Goal: Answer question/provide support: Share knowledge or assist other users

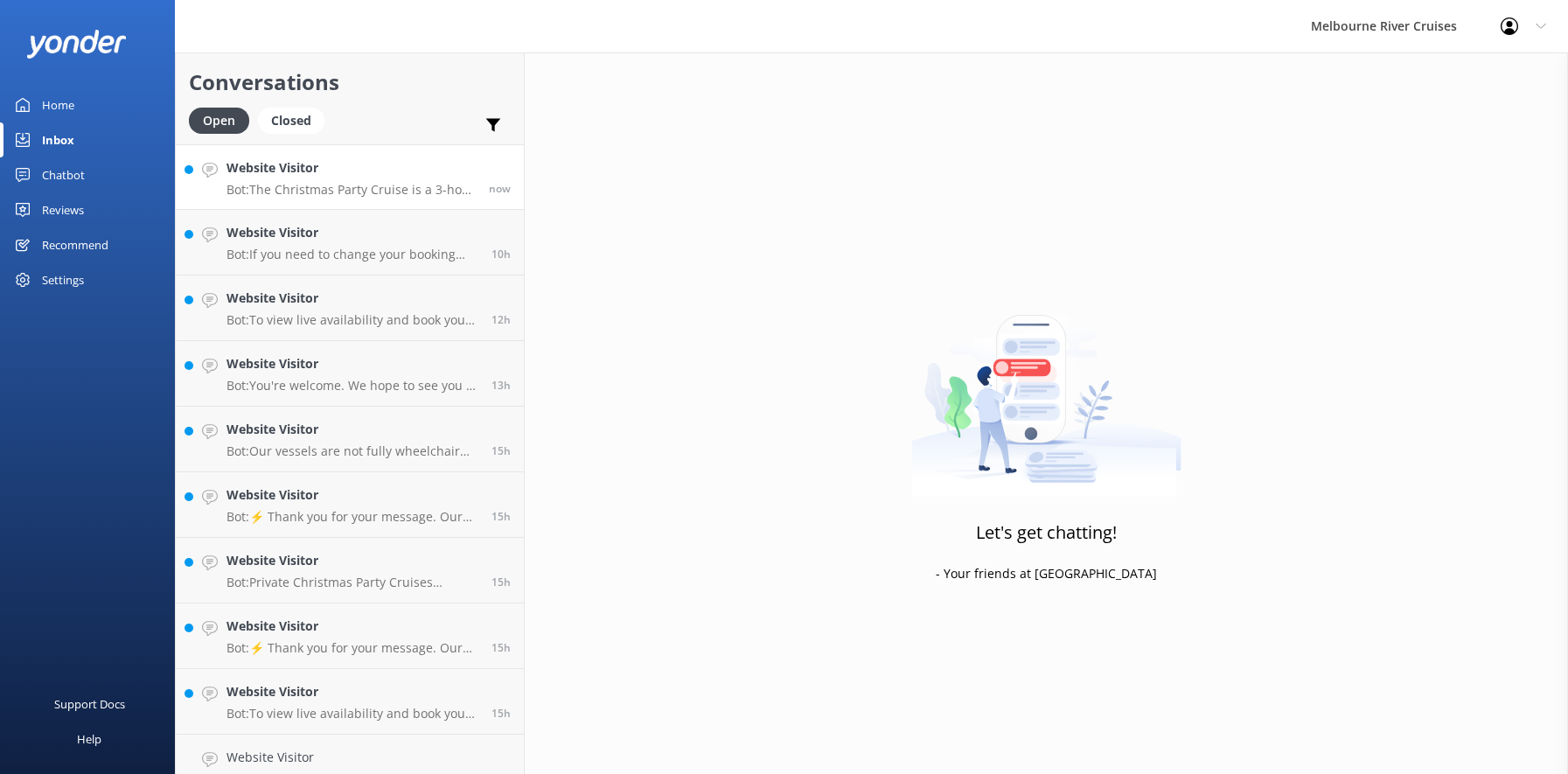
click at [285, 177] on h4 "Website Visitor" at bounding box center [351, 167] width 250 height 19
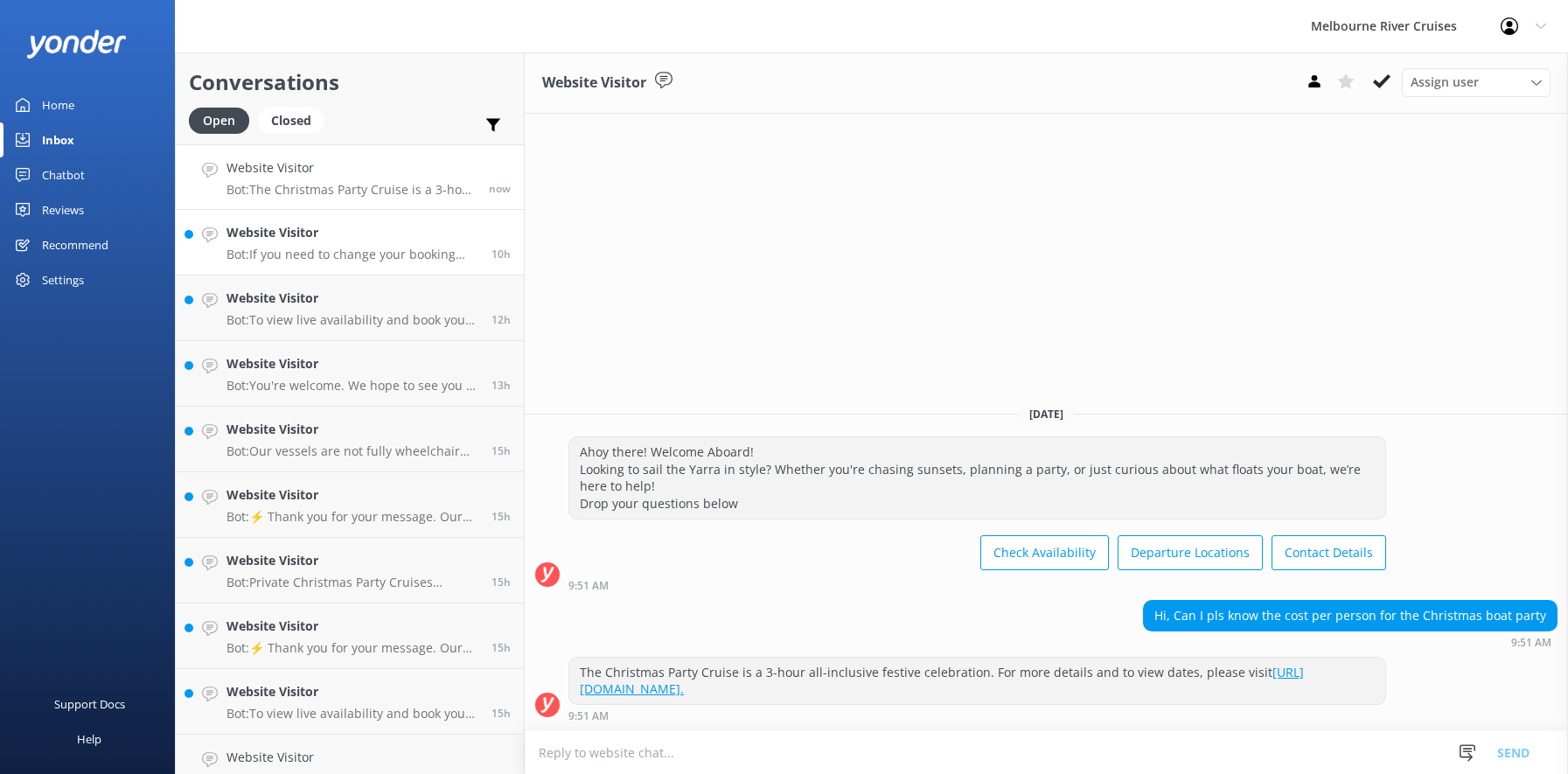
click at [272, 244] on div "Website Visitor Bot: If you need to change your booking details, please contact…" at bounding box center [352, 242] width 252 height 39
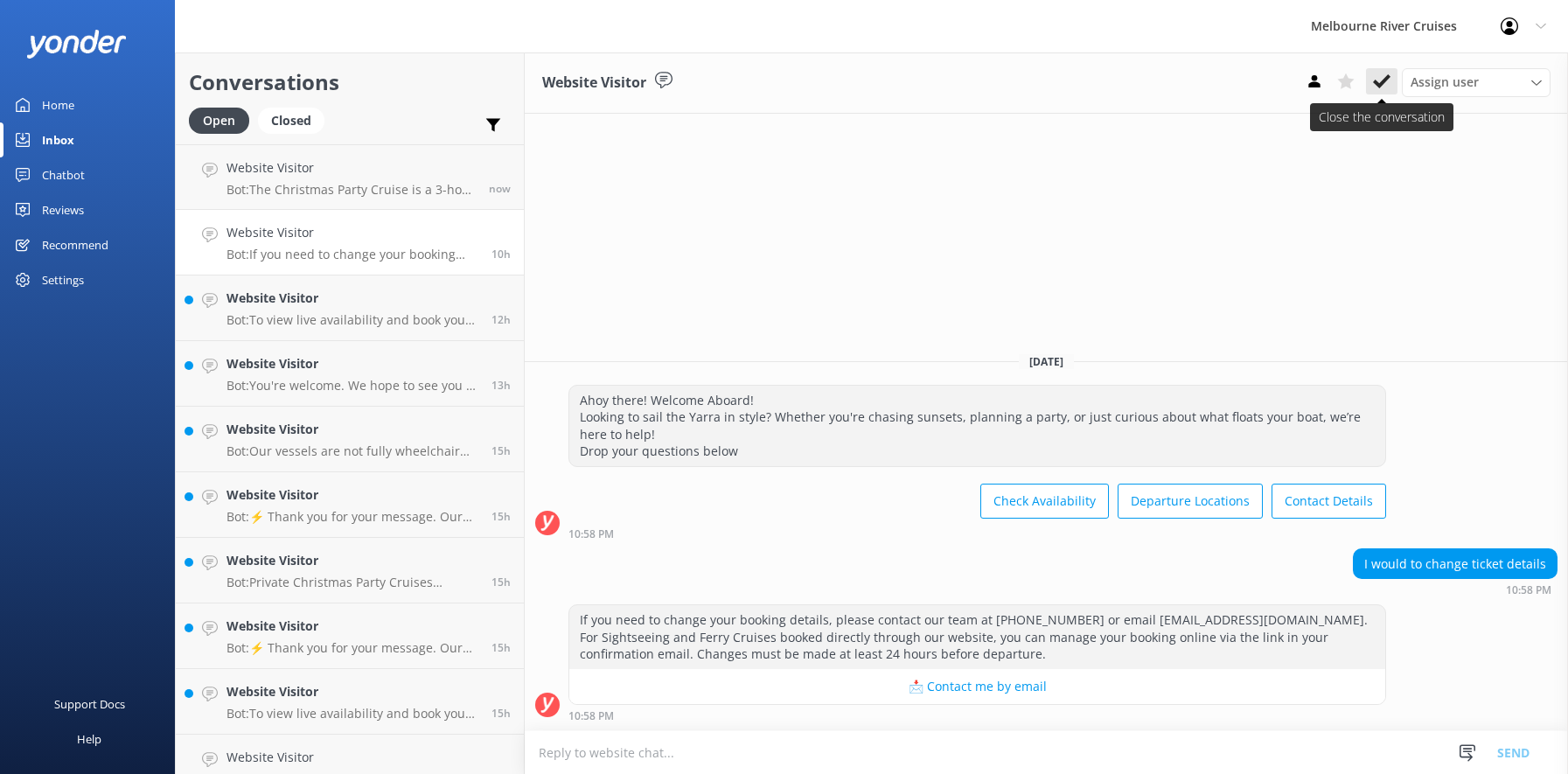
click at [1378, 81] on icon at bounding box center [1381, 80] width 17 height 17
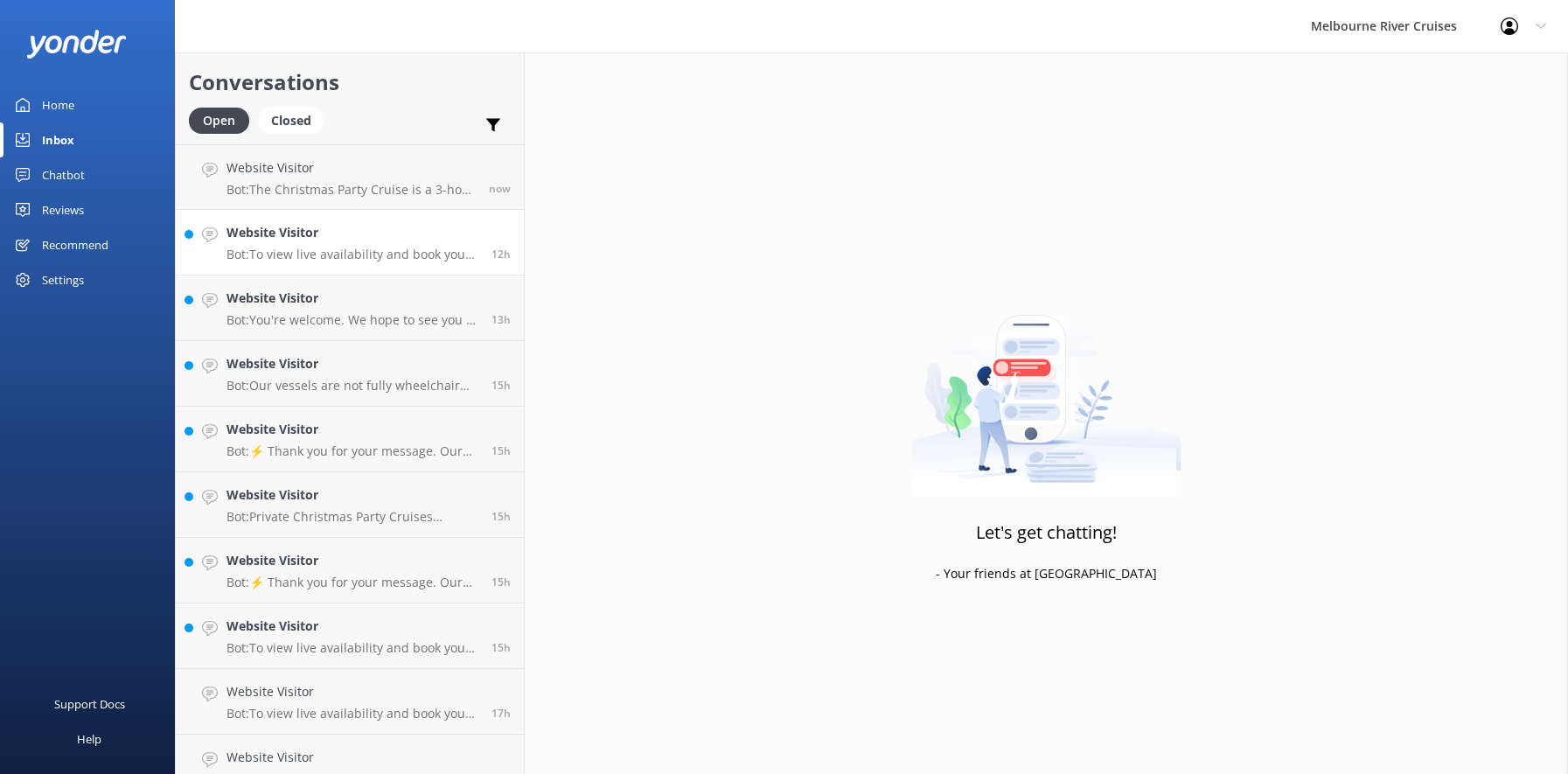
click at [298, 237] on h4 "Website Visitor" at bounding box center [352, 232] width 252 height 19
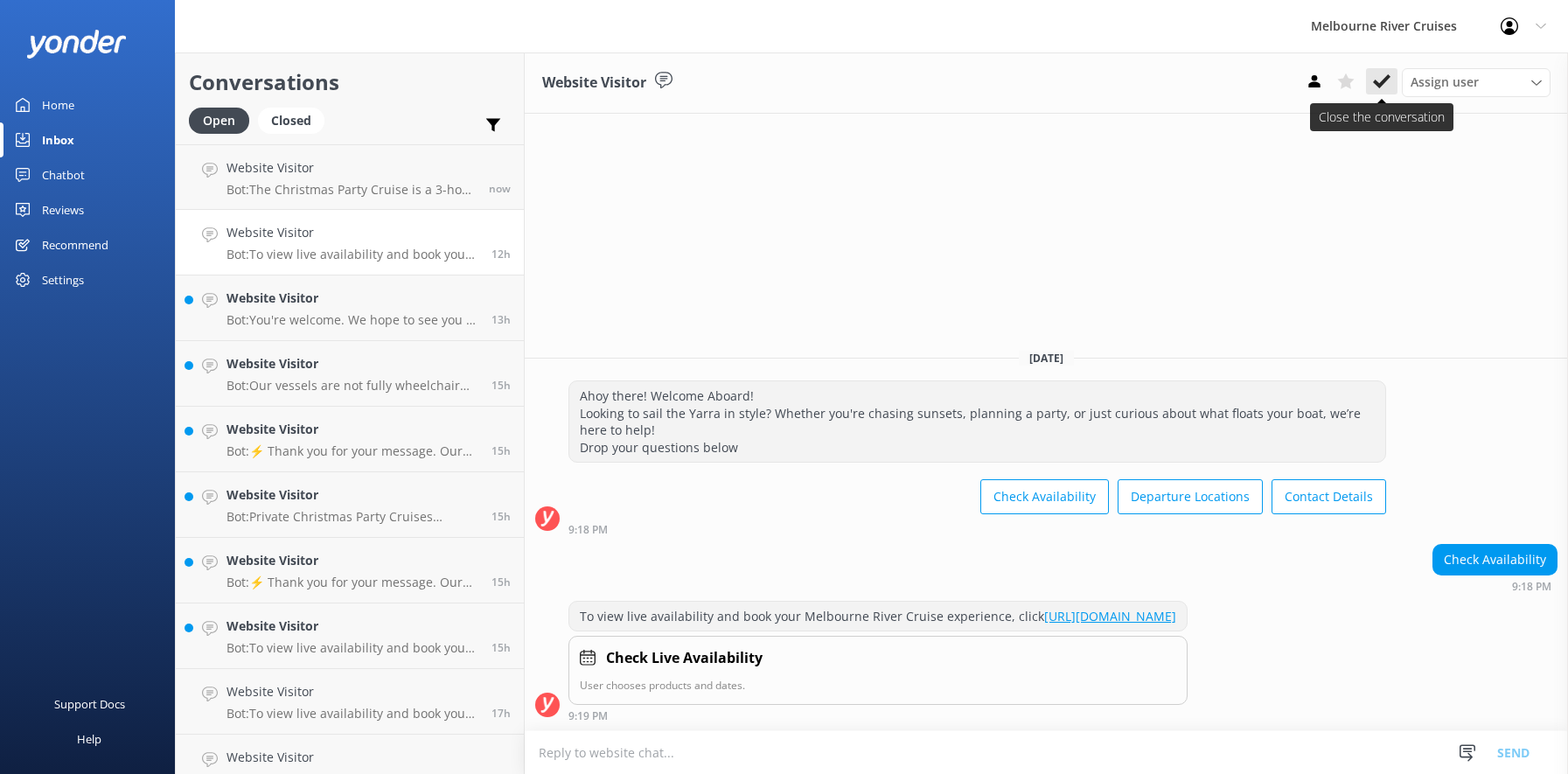
click at [1376, 77] on icon at bounding box center [1381, 80] width 17 height 17
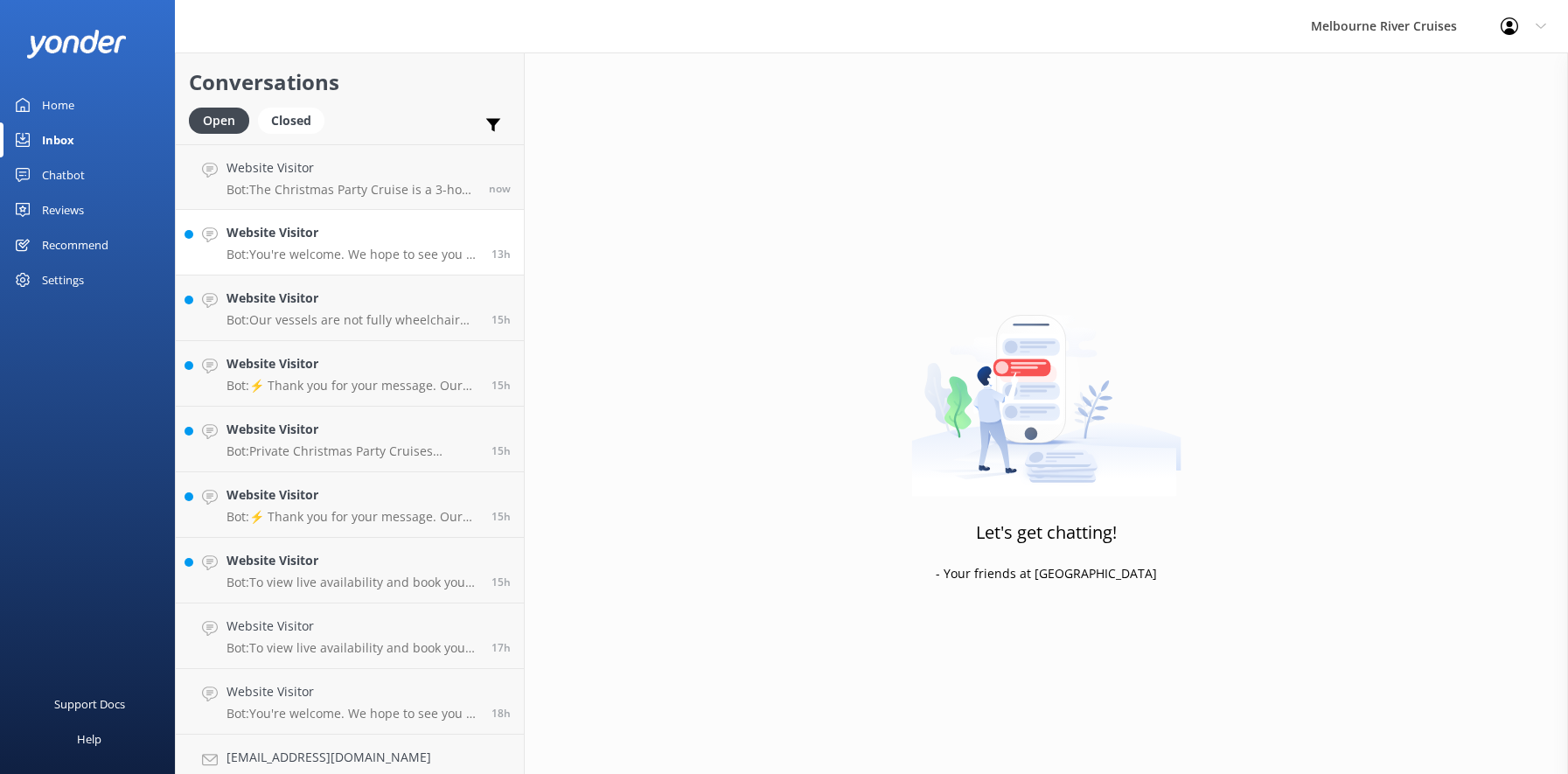
click at [295, 237] on h4 "Website Visitor" at bounding box center [352, 232] width 252 height 19
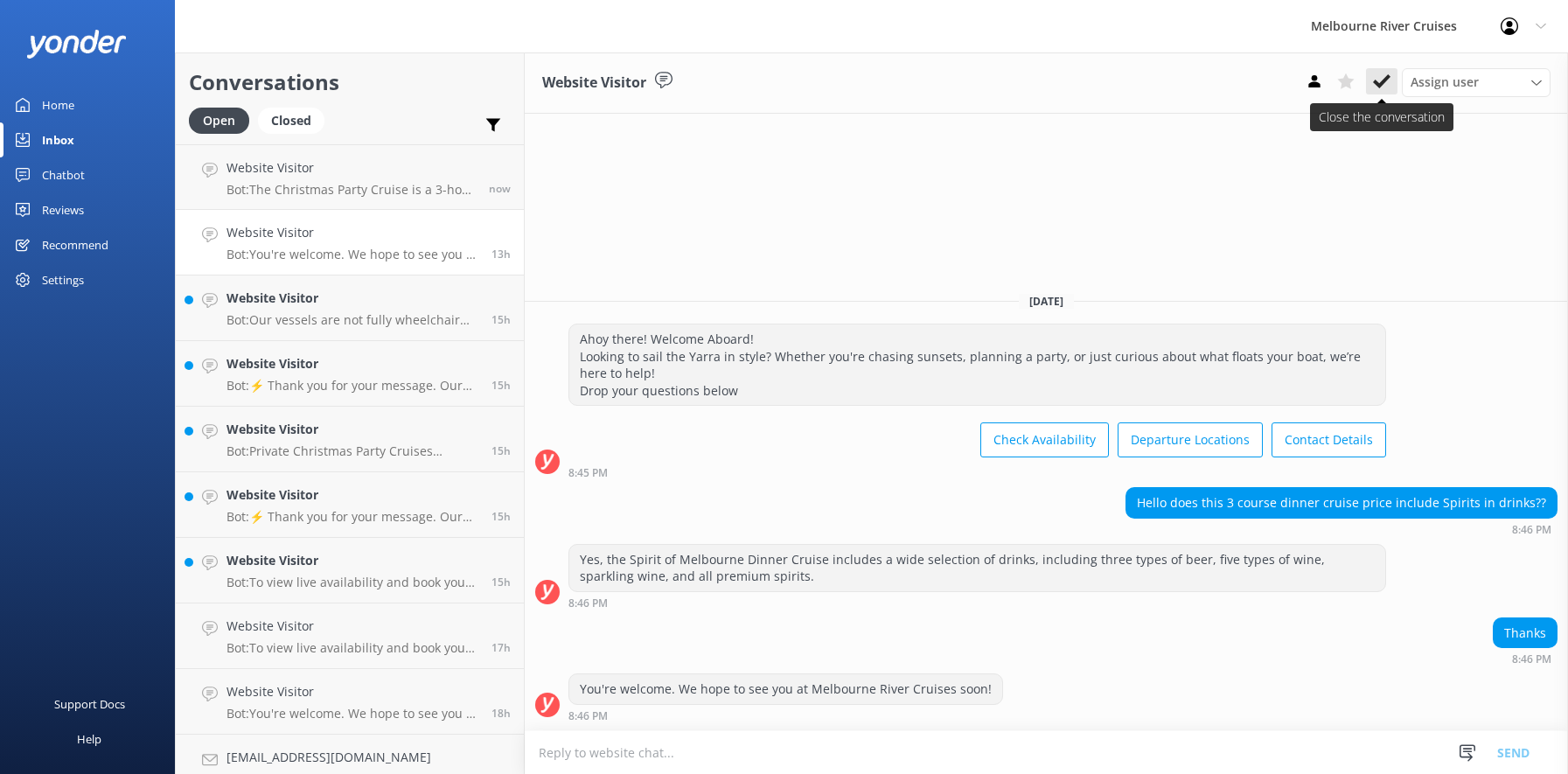
click at [1378, 76] on icon at bounding box center [1381, 80] width 17 height 17
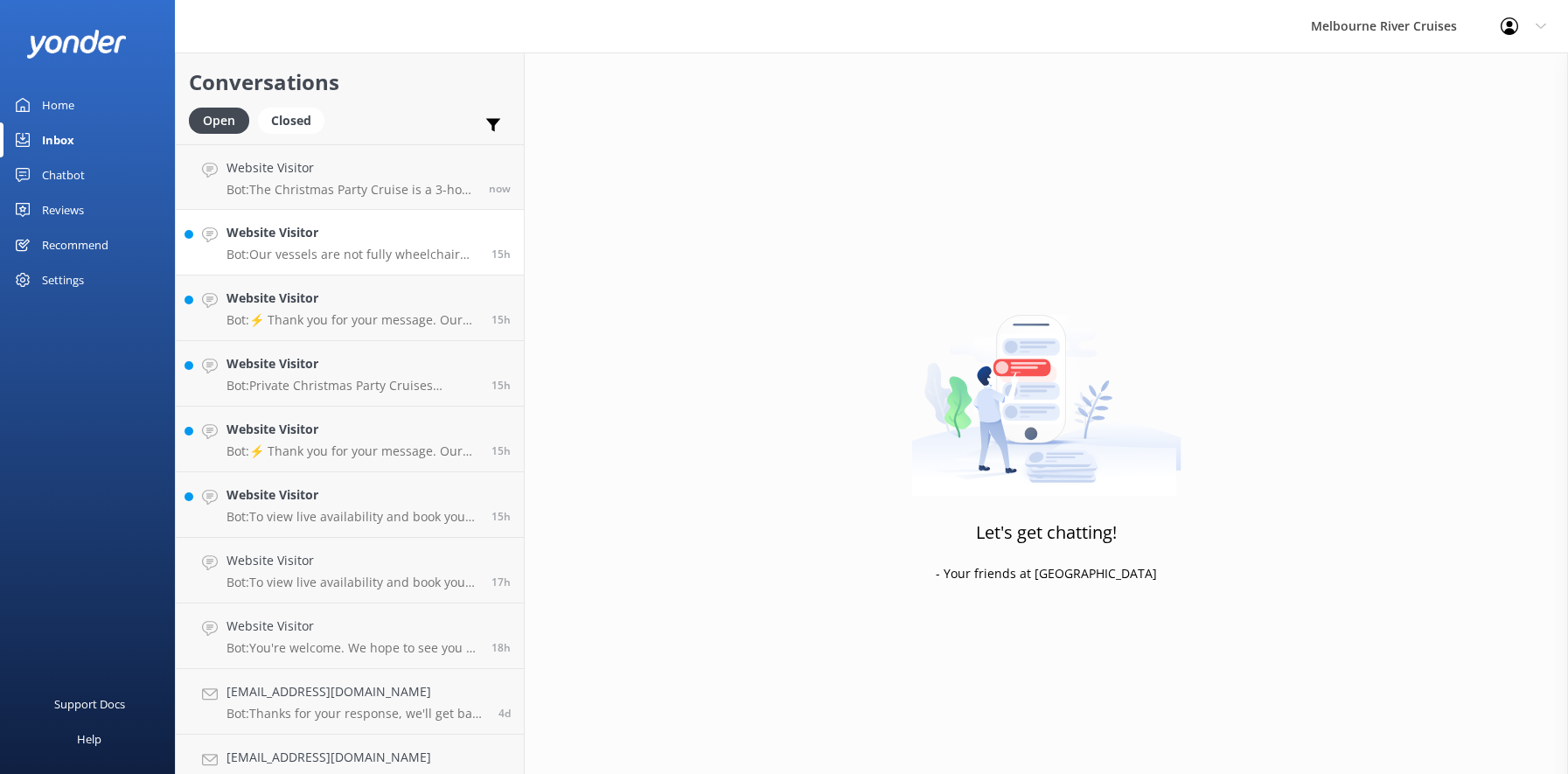
click at [283, 242] on h4 "Website Visitor" at bounding box center [352, 232] width 252 height 19
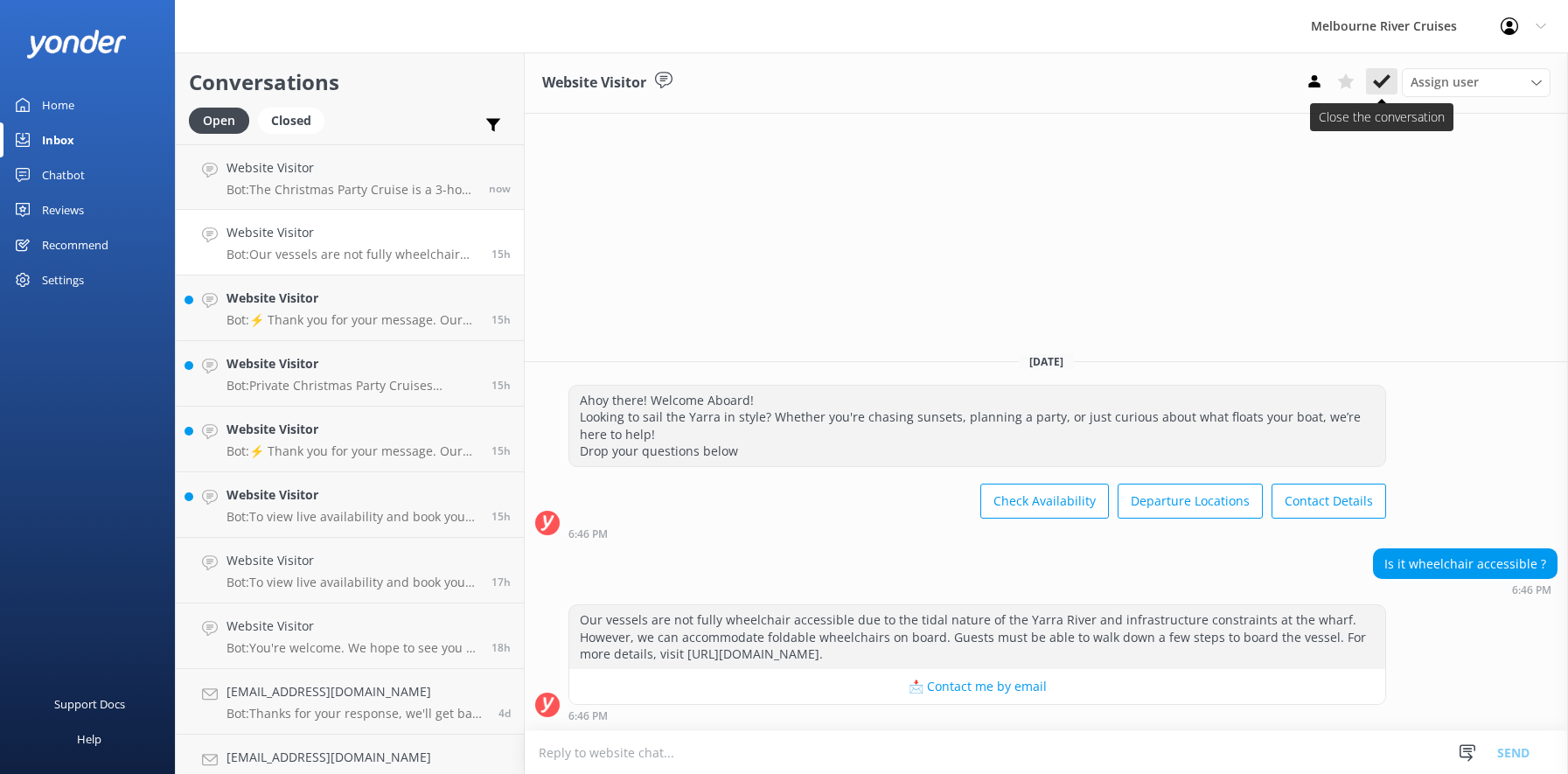
click at [1384, 77] on icon at bounding box center [1381, 80] width 17 height 17
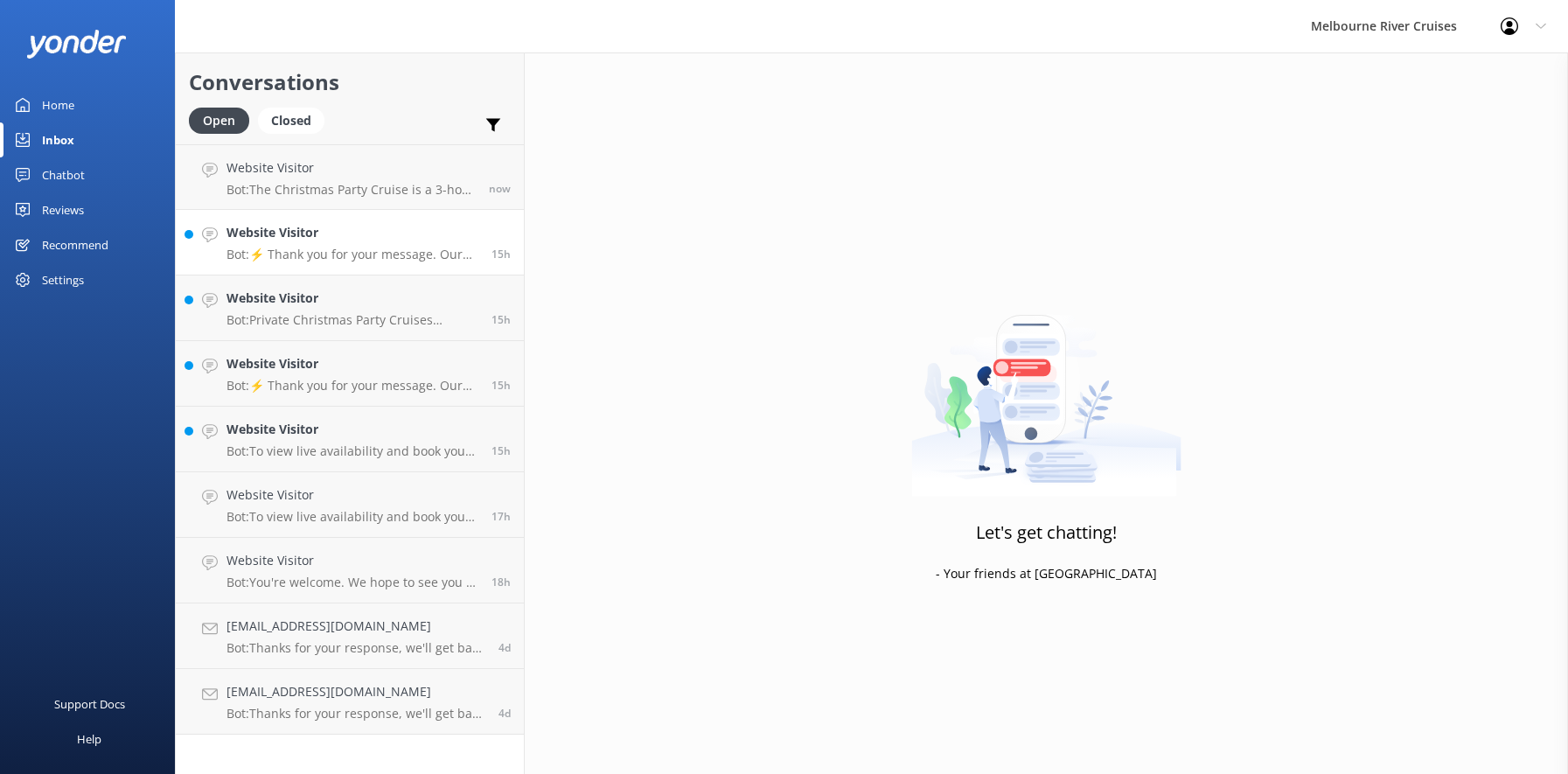
click at [307, 248] on p "Bot: ⚡ Thank you for your message. Our office hours are Mon - Fri 9.30am - 5pm.…" at bounding box center [352, 254] width 252 height 15
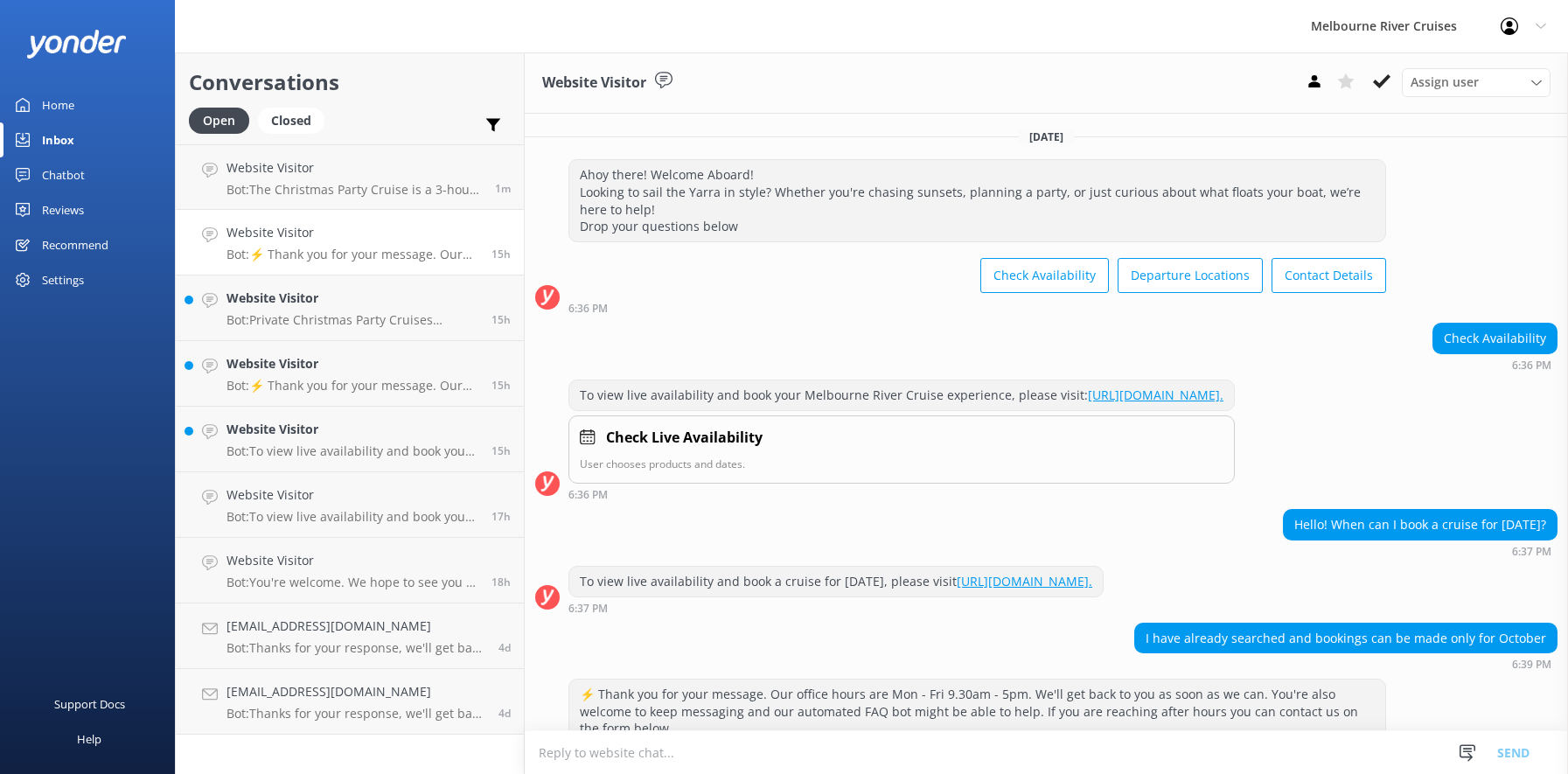
scroll to position [109, 0]
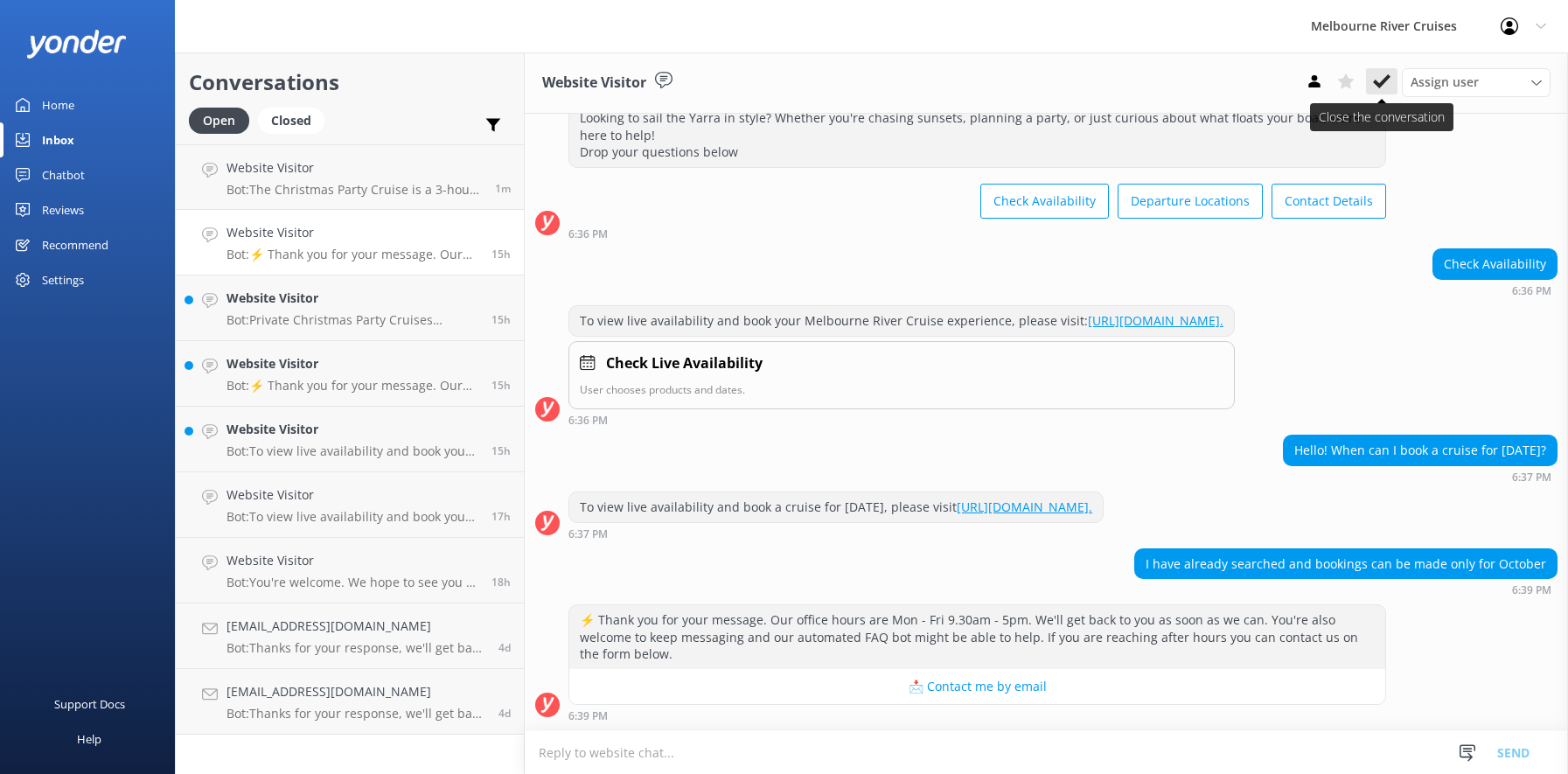
click at [1379, 84] on use at bounding box center [1381, 80] width 17 height 14
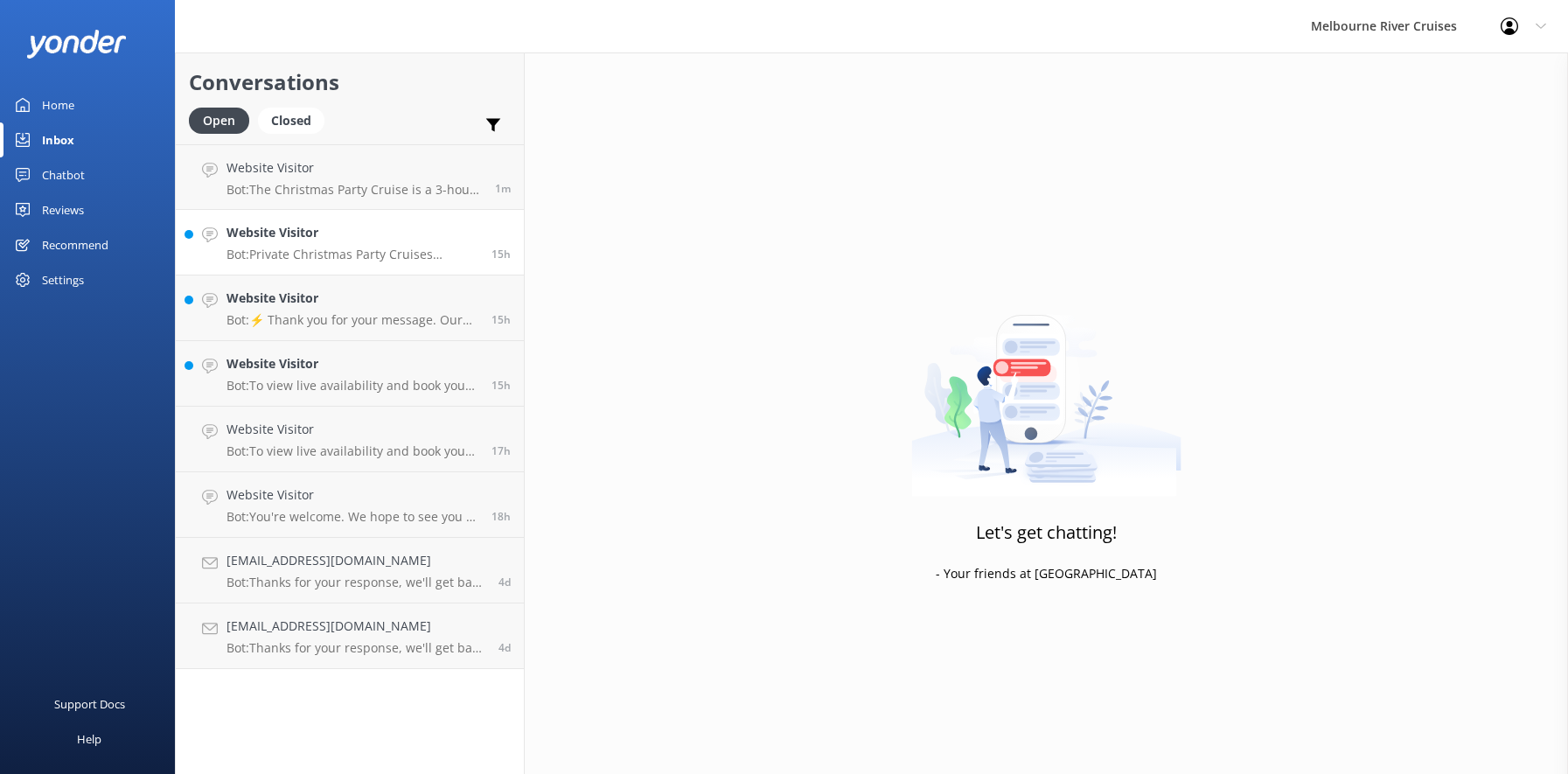
click at [352, 237] on h4 "Website Visitor" at bounding box center [352, 232] width 252 height 19
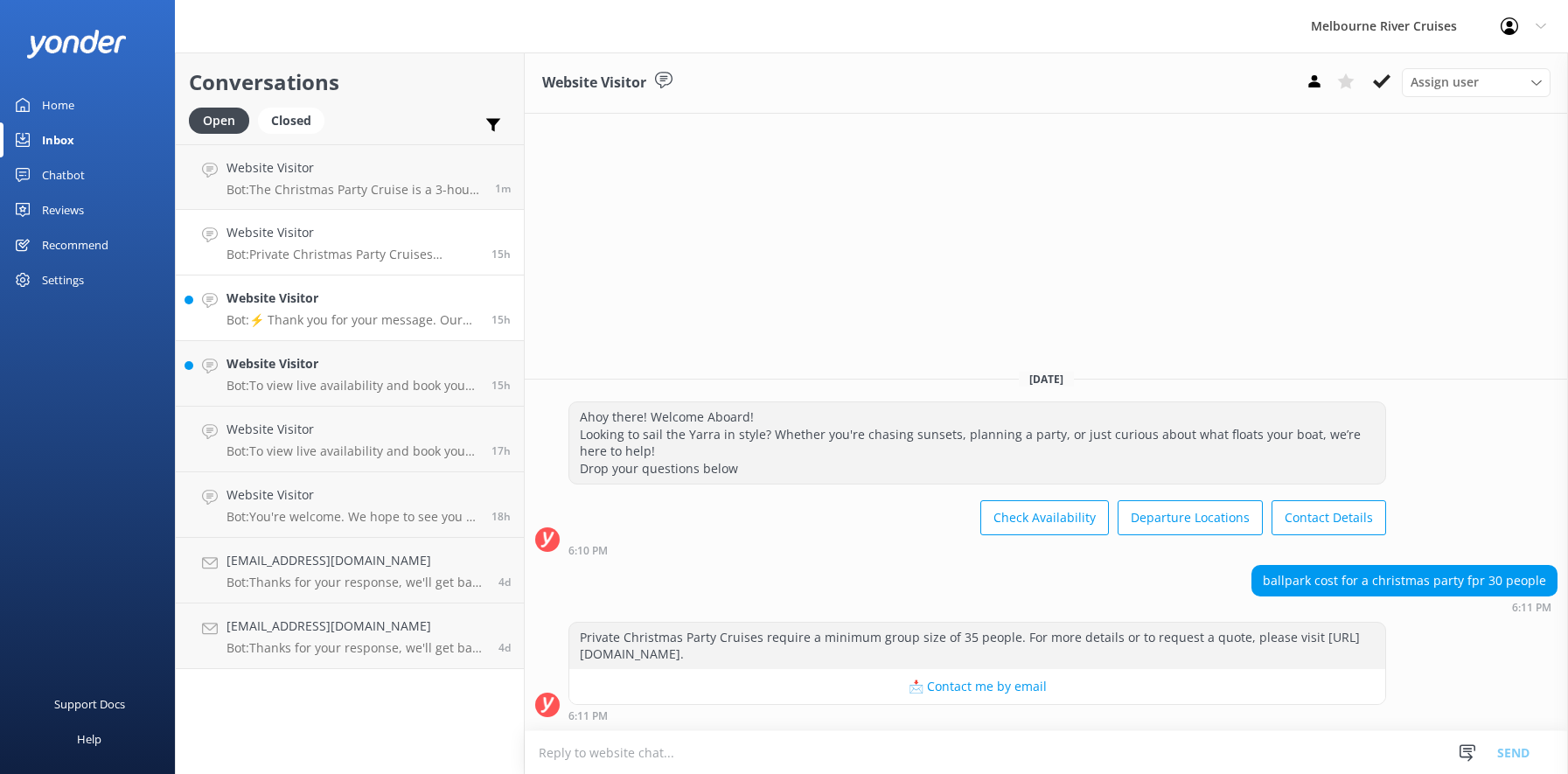
click at [323, 313] on p "Bot: ⚡ Thank you for your message. Our office hours are Mon - Fri 9.30am - 5pm.…" at bounding box center [352, 319] width 252 height 15
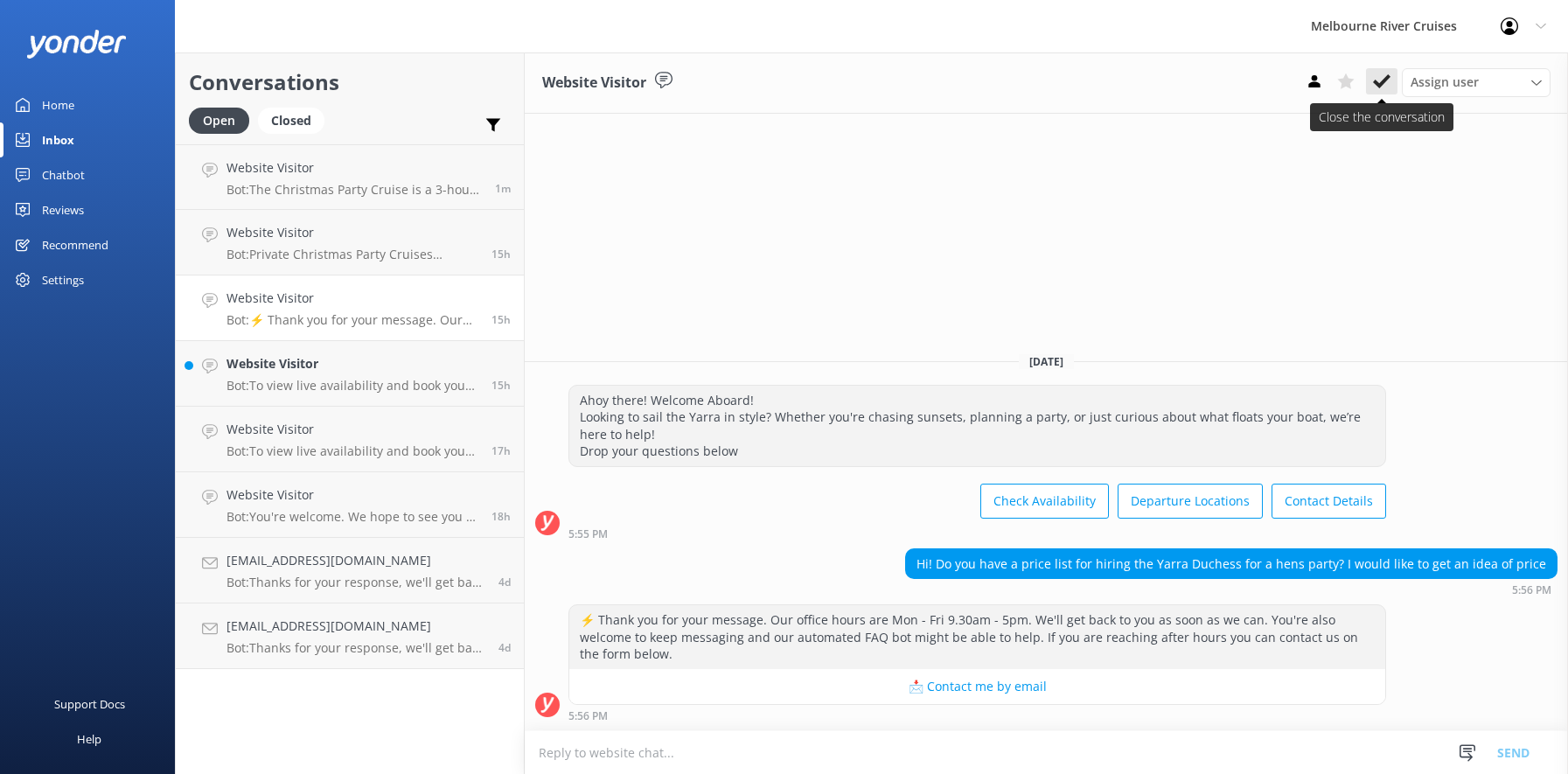
click at [1378, 78] on icon at bounding box center [1381, 80] width 17 height 17
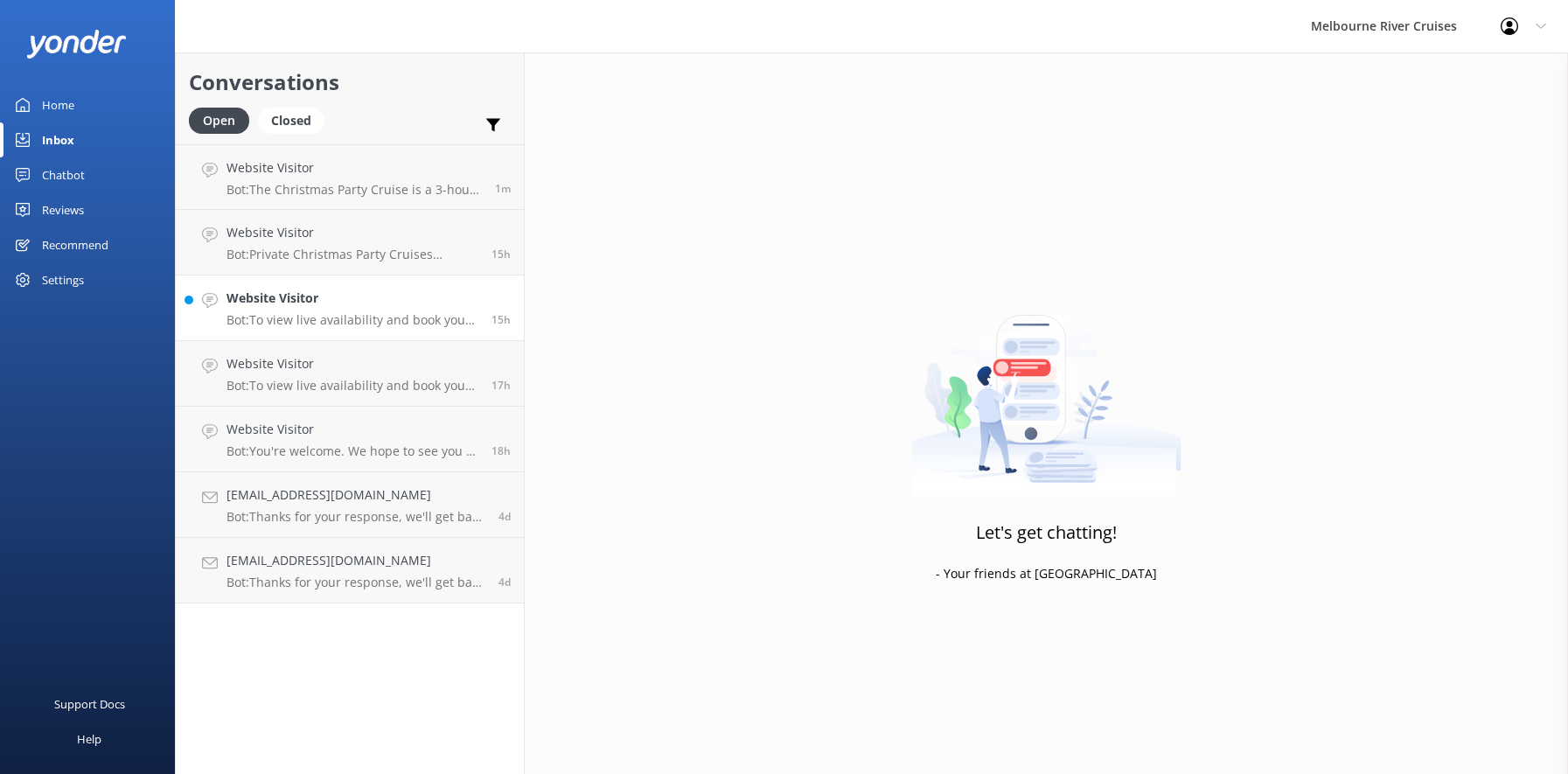
click at [345, 307] on div "Website Visitor Bot: To view live availability and book your Melbourne River Cr…" at bounding box center [352, 307] width 252 height 39
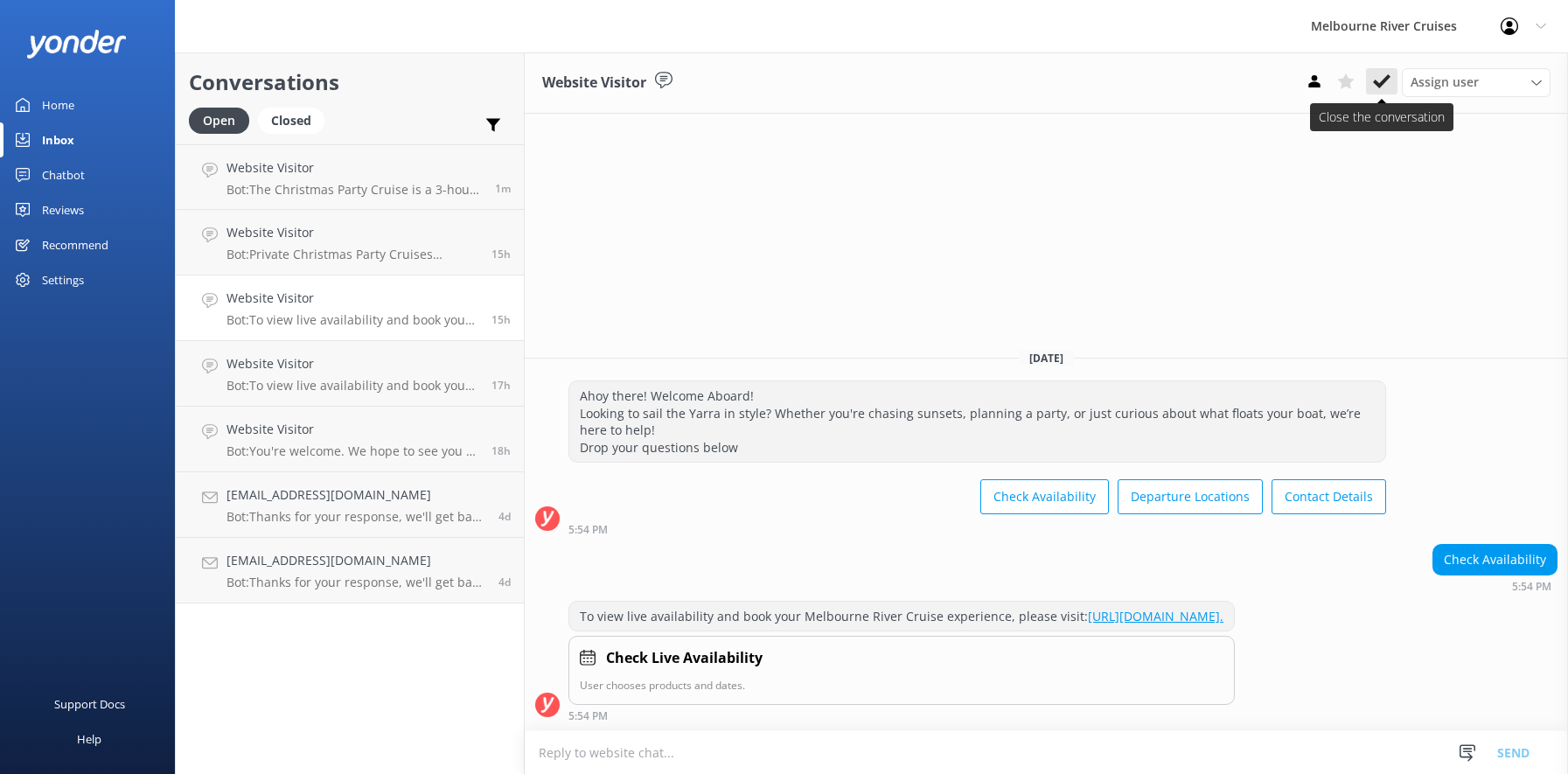
click at [1384, 84] on icon at bounding box center [1381, 80] width 17 height 17
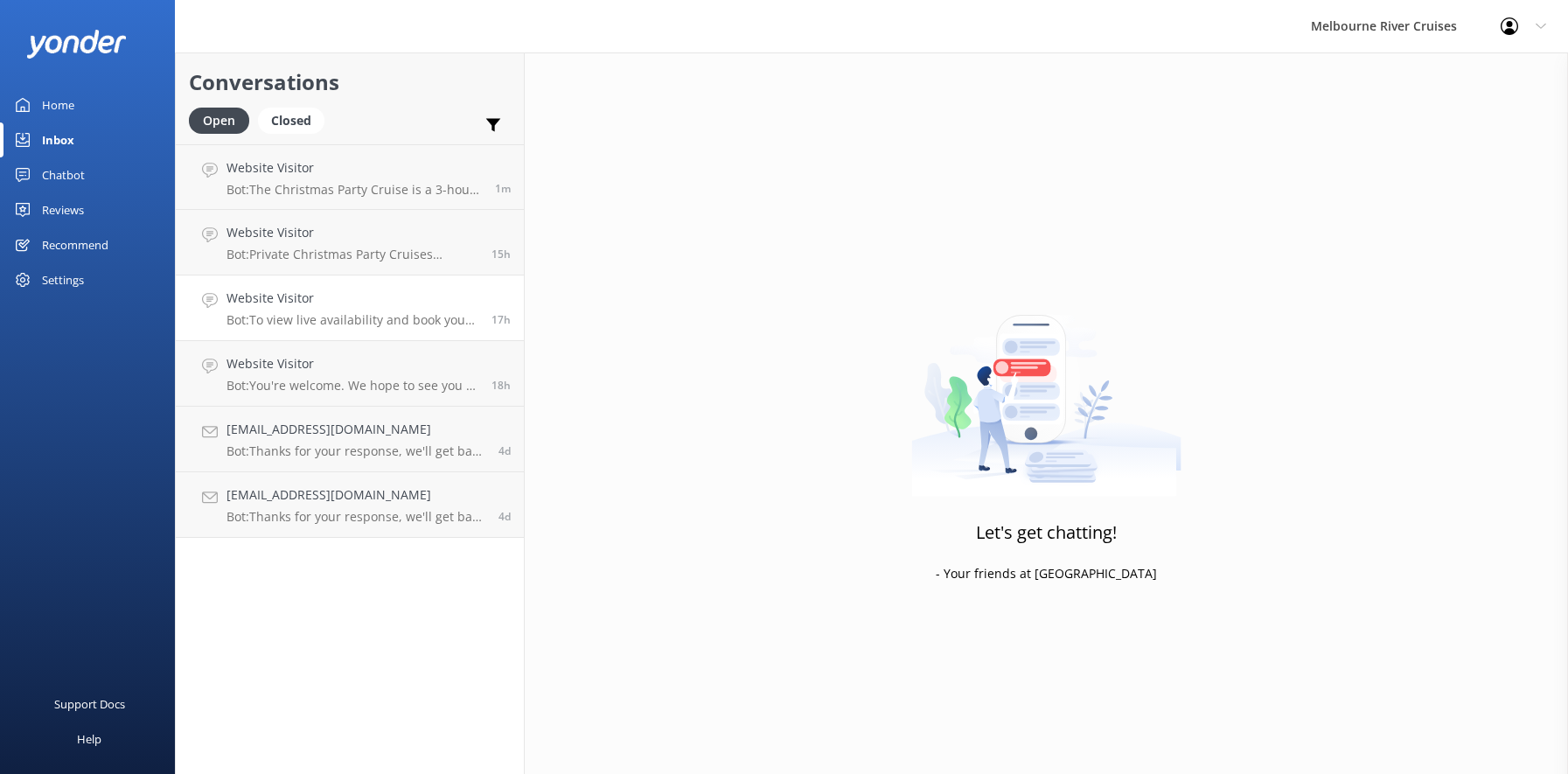
click at [281, 304] on h4 "Website Visitor" at bounding box center [352, 297] width 252 height 19
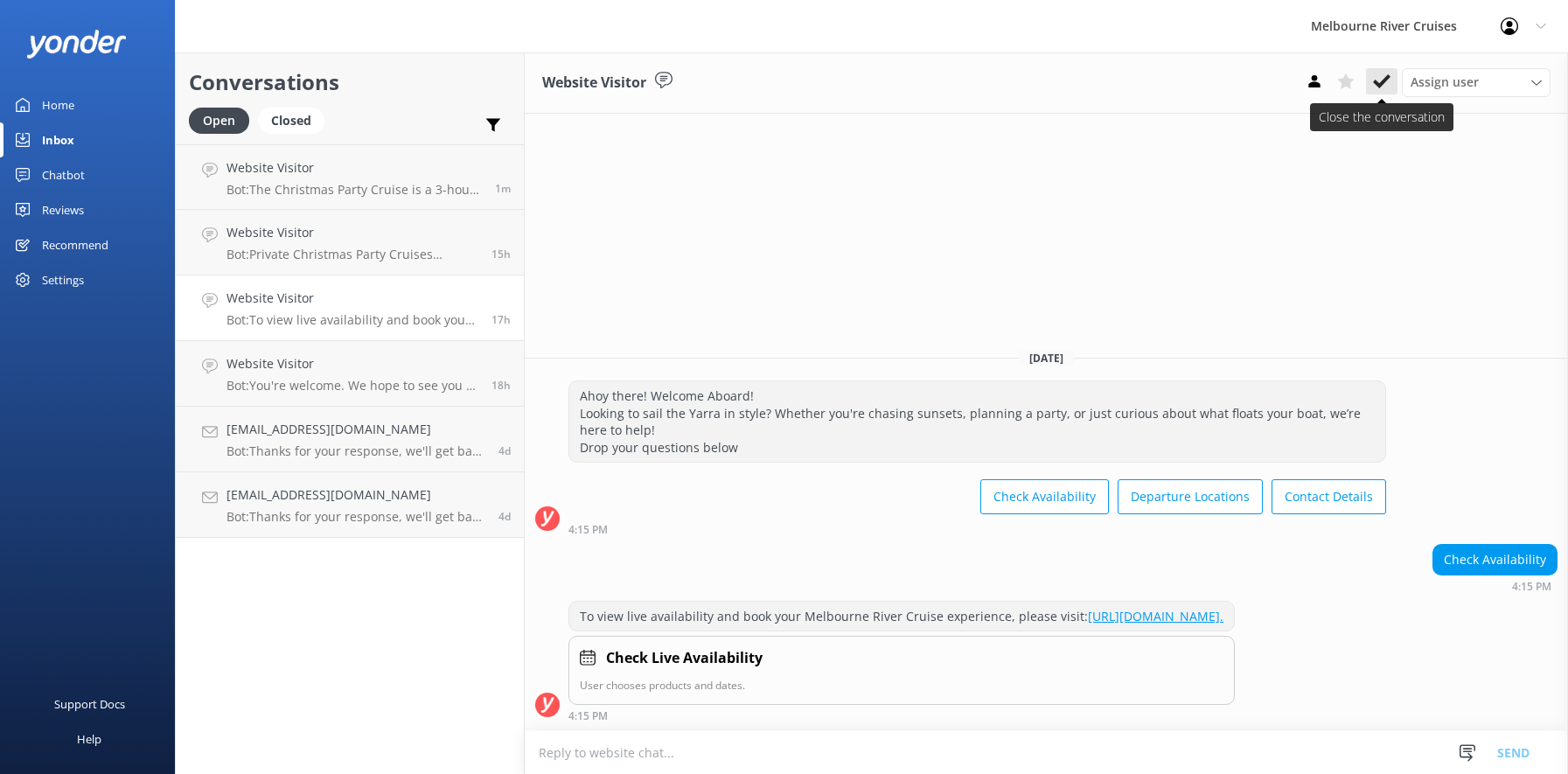
click at [1387, 81] on icon at bounding box center [1381, 80] width 17 height 17
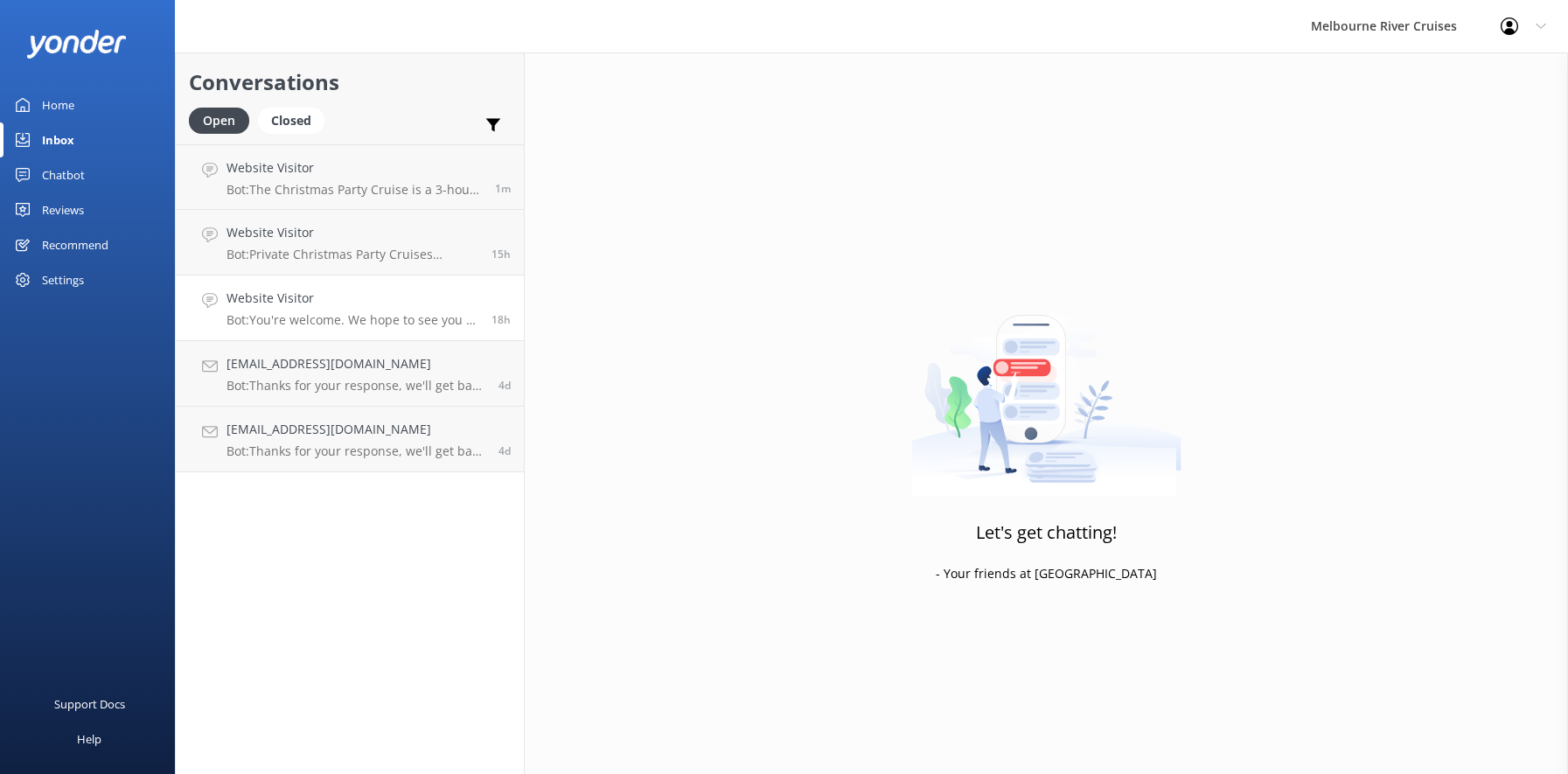
click at [322, 304] on h4 "Website Visitor" at bounding box center [352, 297] width 252 height 19
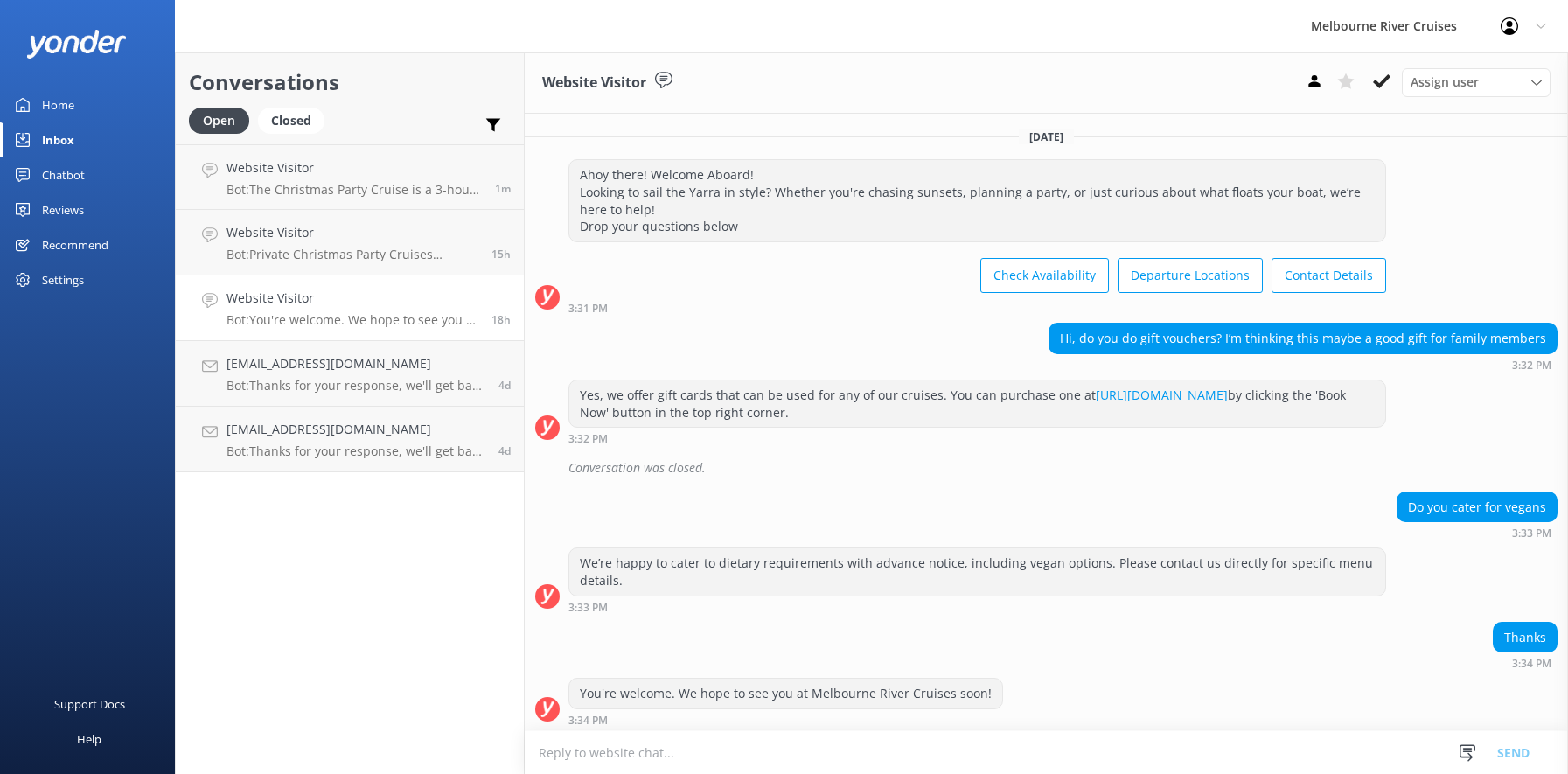
scroll to position [5, 0]
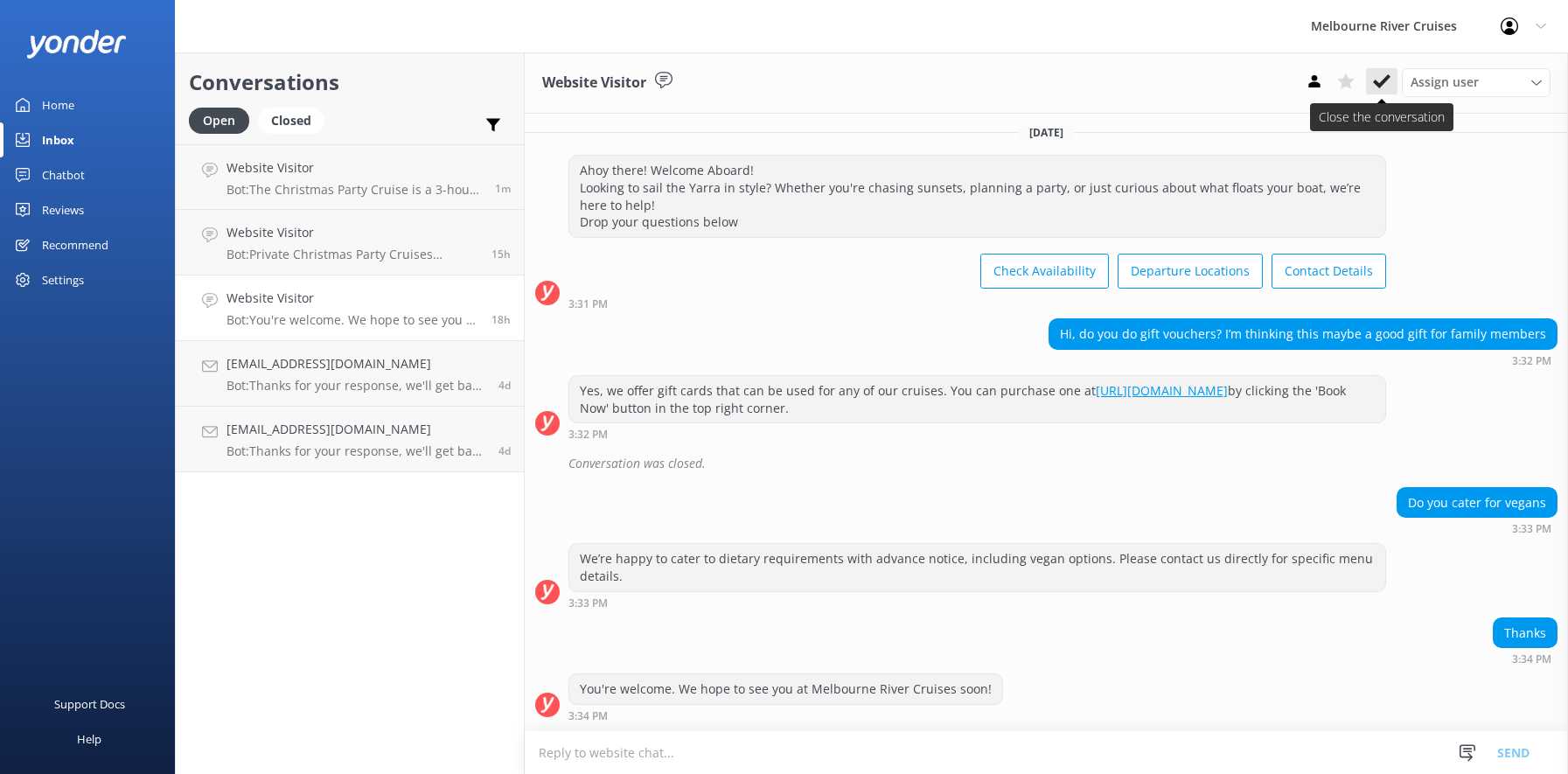
click at [1380, 80] on icon at bounding box center [1381, 80] width 17 height 17
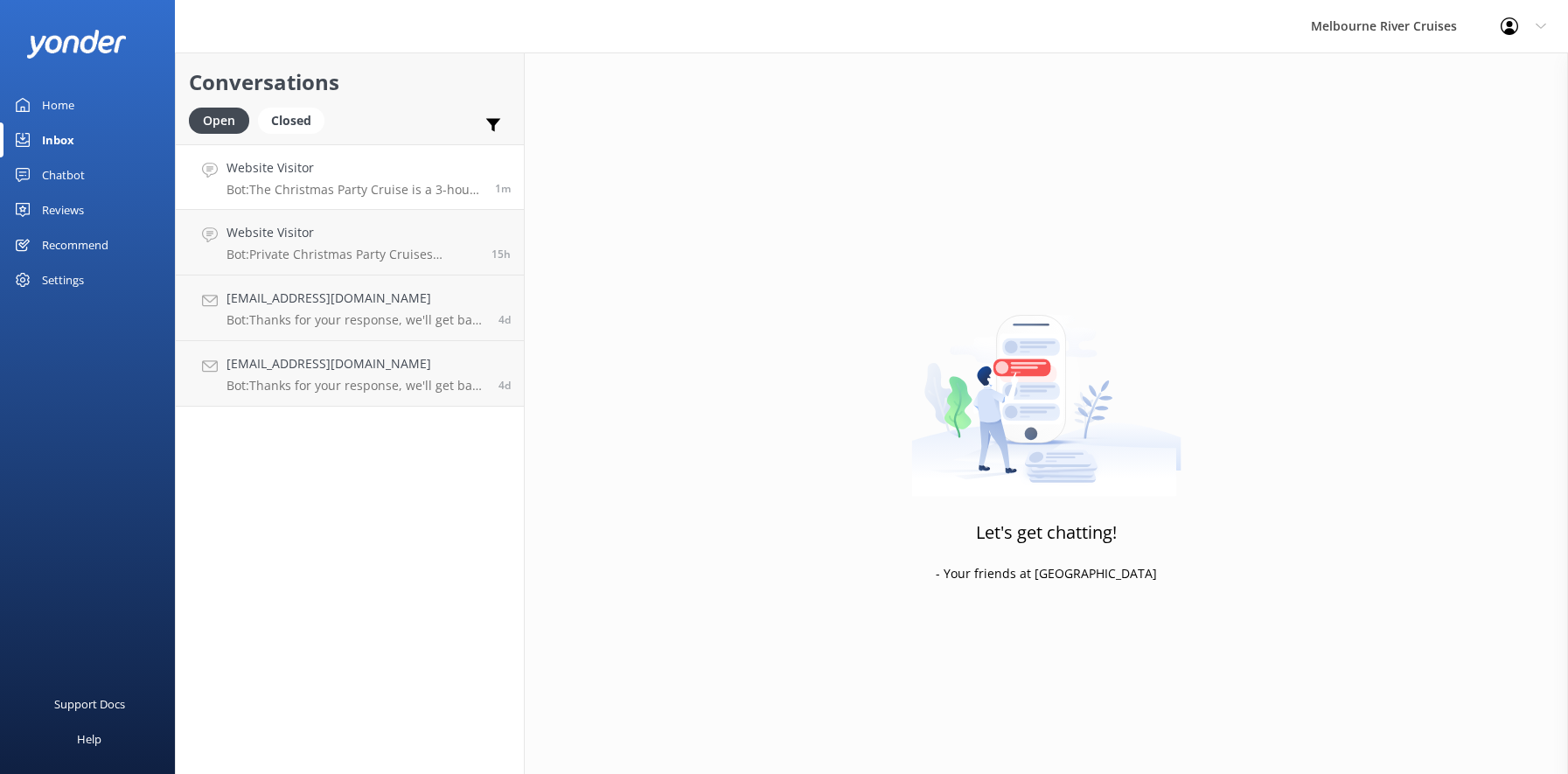
click at [285, 168] on h4 "Website Visitor" at bounding box center [354, 167] width 255 height 19
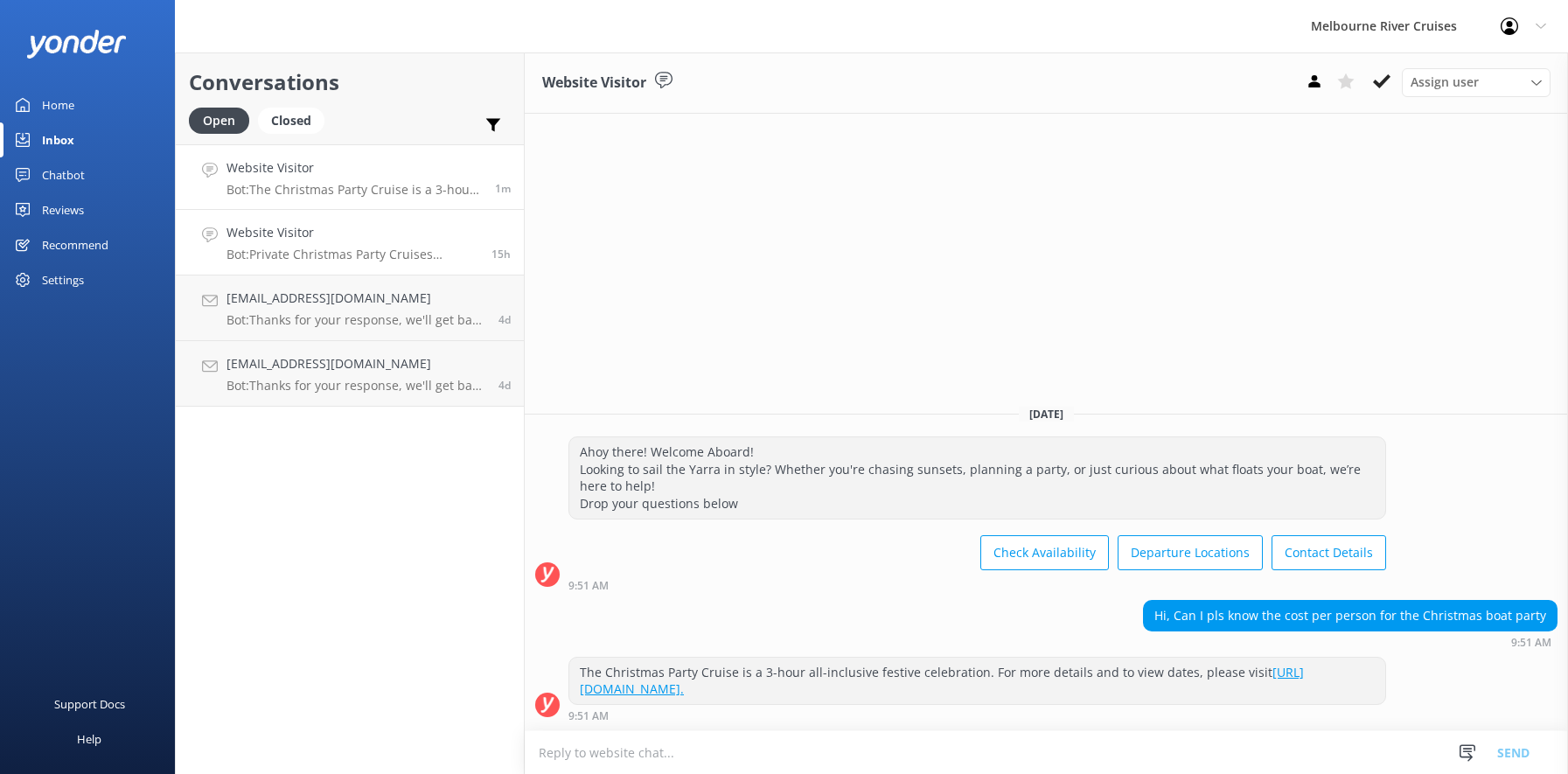
click at [287, 232] on h4 "Website Visitor" at bounding box center [352, 232] width 252 height 19
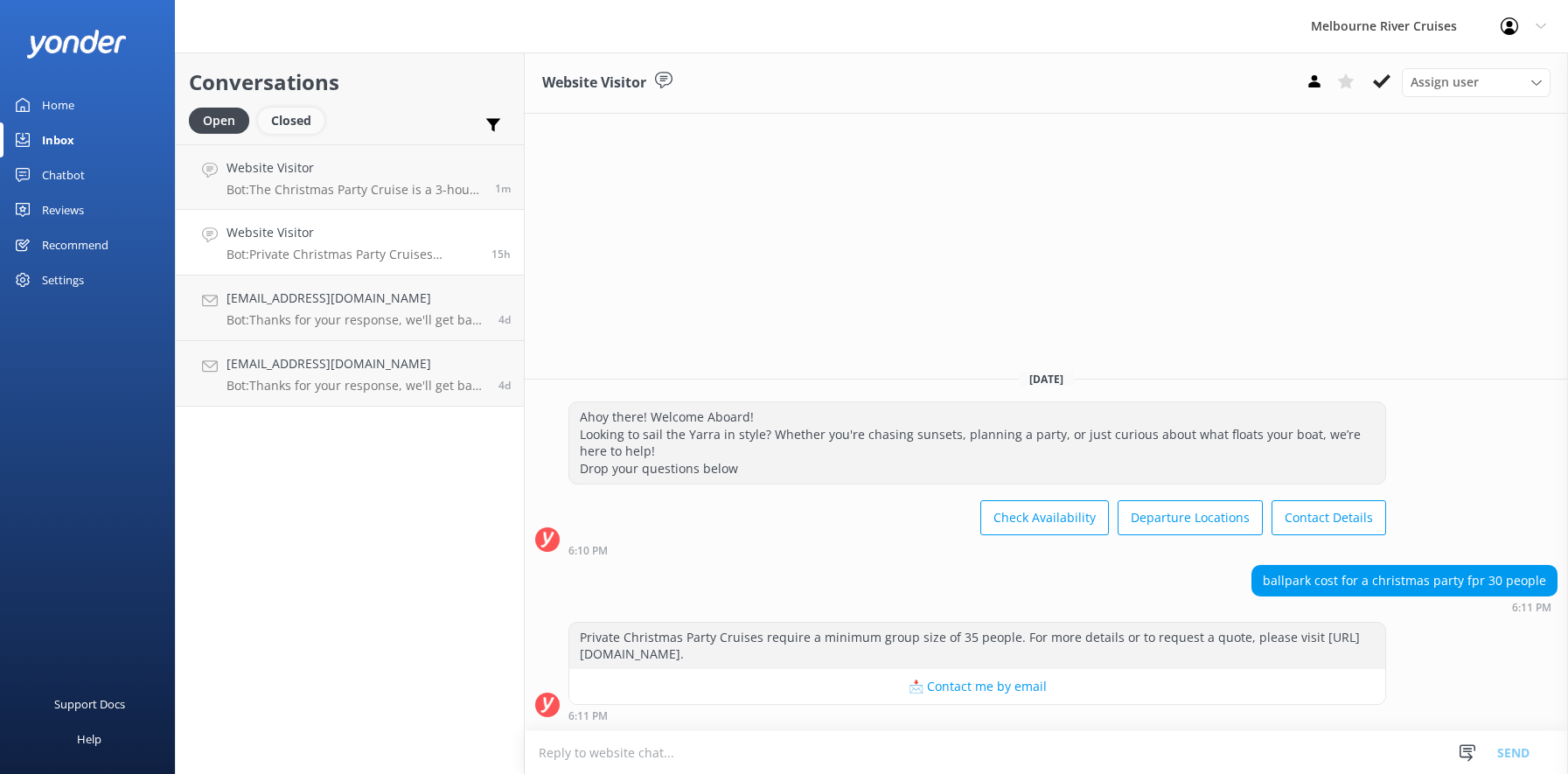
click at [289, 118] on div "Closed" at bounding box center [290, 120] width 66 height 26
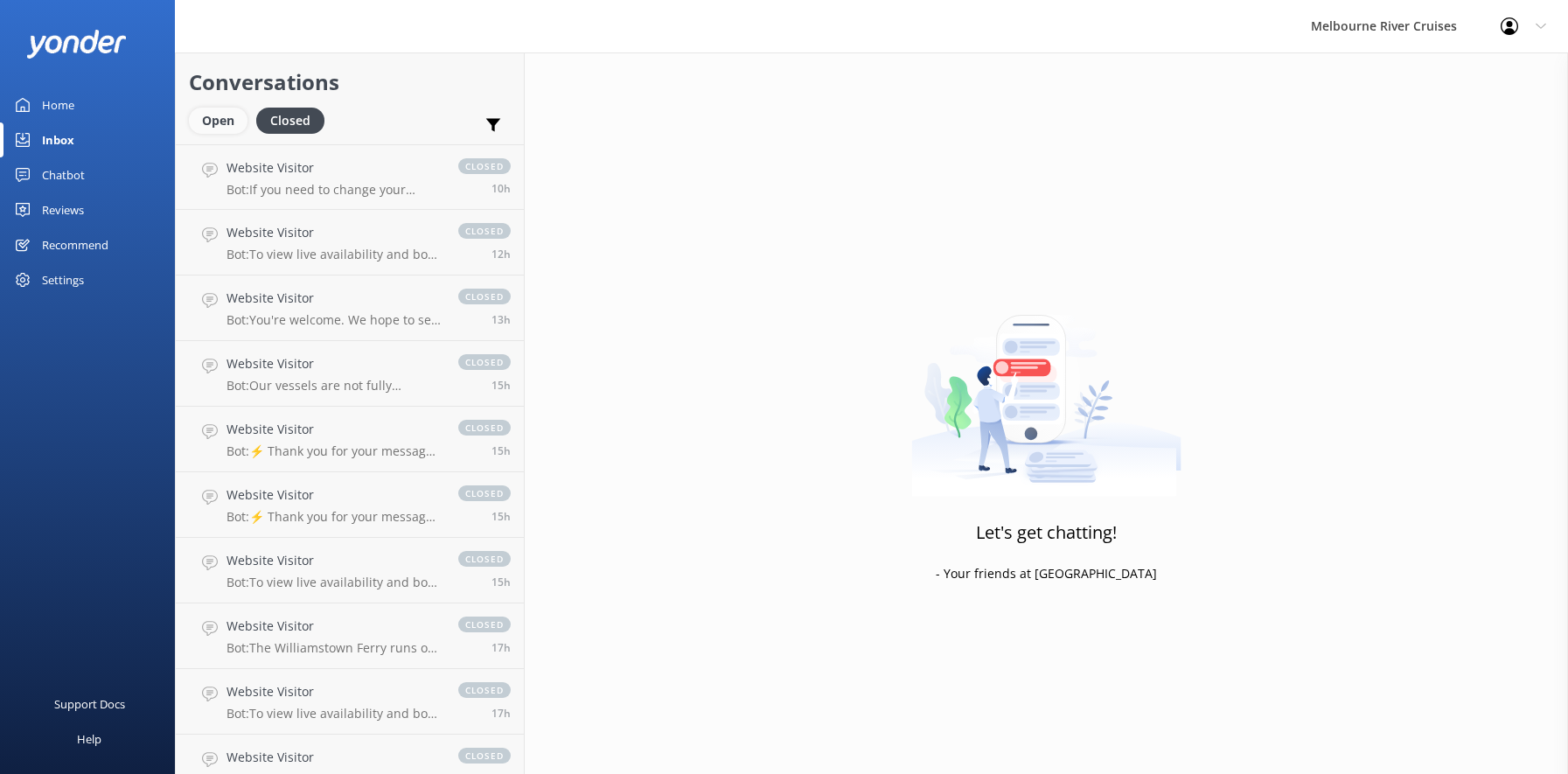
click at [205, 119] on div "Open" at bounding box center [218, 120] width 59 height 26
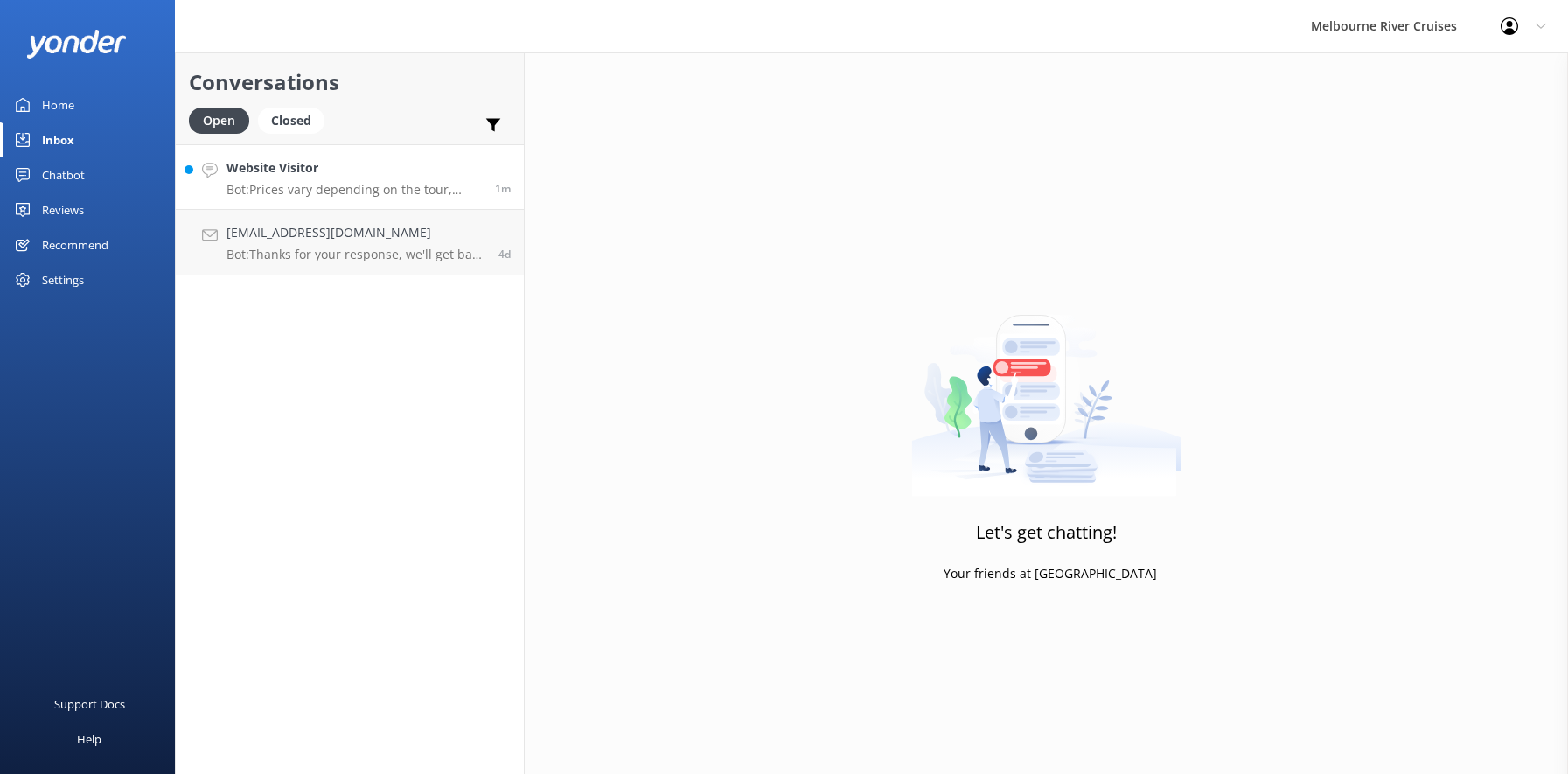
click at [298, 180] on div "Website Visitor Bot: Prices vary depending on the tour, season, group size, and…" at bounding box center [354, 177] width 255 height 38
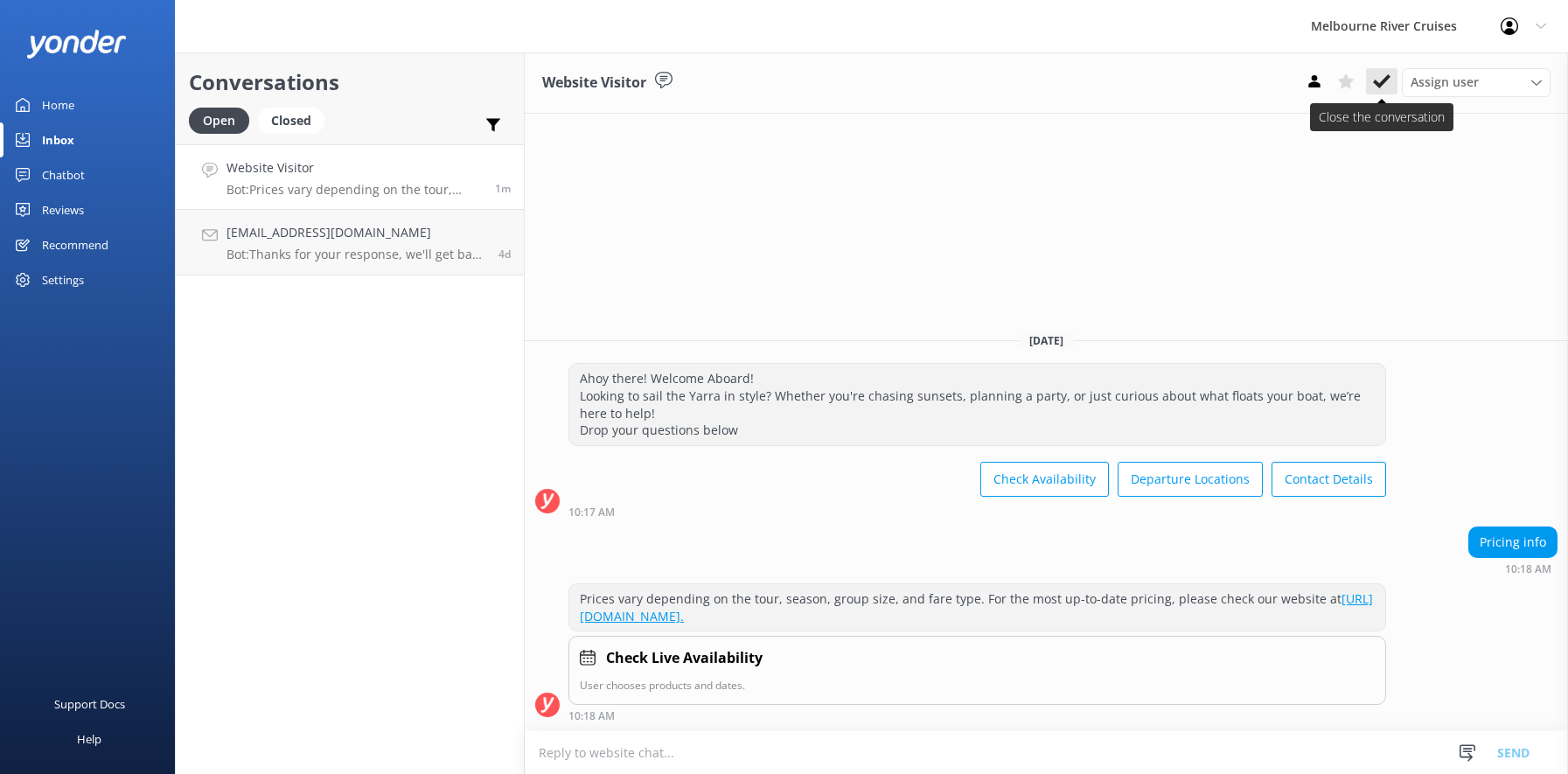
click at [1379, 82] on icon at bounding box center [1381, 80] width 17 height 17
